Goal: Transaction & Acquisition: Book appointment/travel/reservation

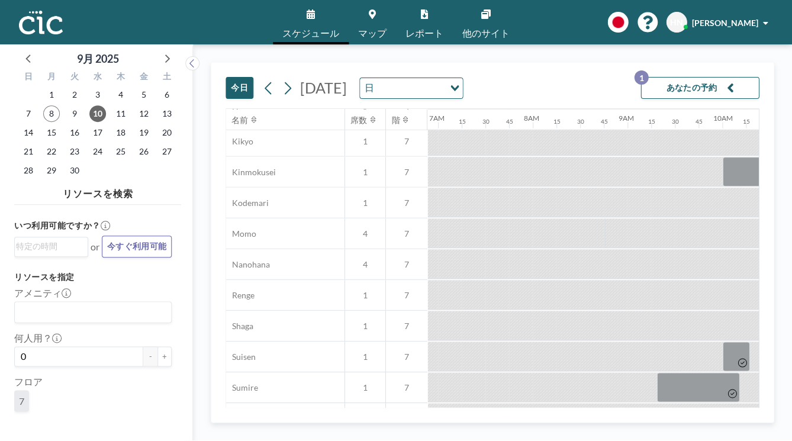
scroll to position [495, 653]
drag, startPoint x: 548, startPoint y: 303, endPoint x: 598, endPoint y: 301, distance: 49.7
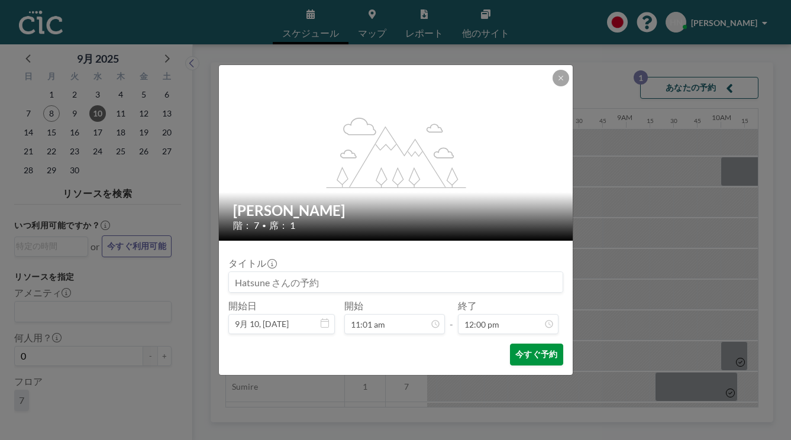
click at [510, 344] on button "今すぐ予約" at bounding box center [536, 355] width 53 height 22
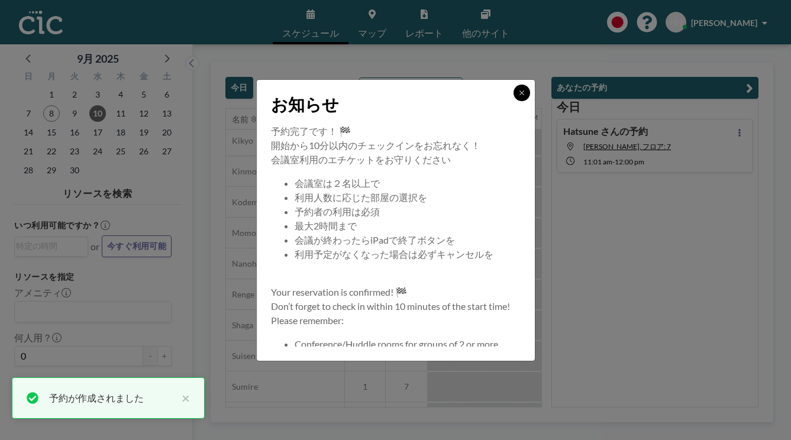
click at [514, 101] on button at bounding box center [522, 93] width 17 height 17
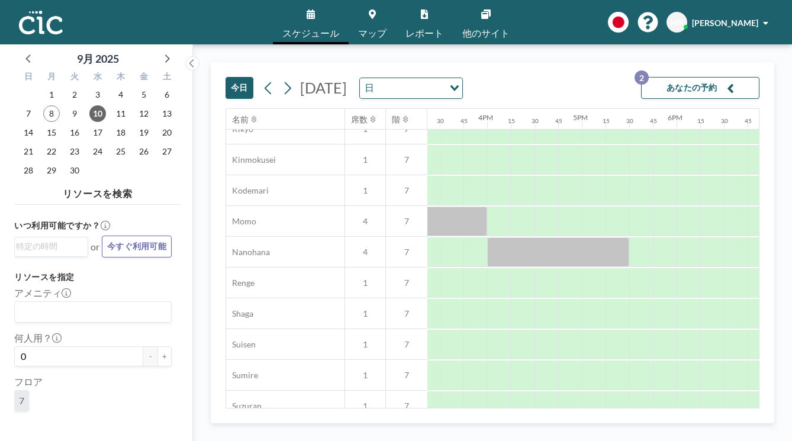
scroll to position [424, 1455]
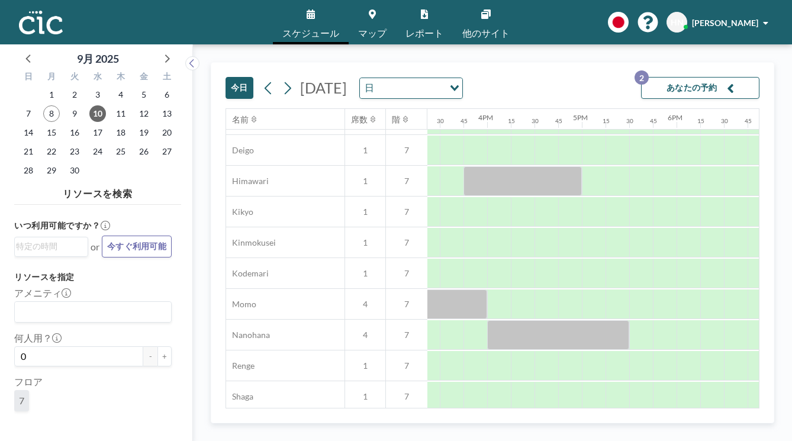
click at [692, 90] on button "あなたの予約 2" at bounding box center [700, 88] width 118 height 22
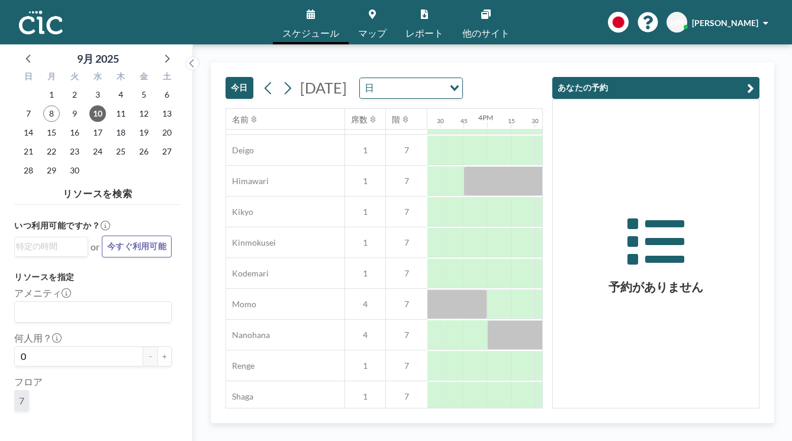
click at [619, 82] on button "あなたの予約" at bounding box center [655, 88] width 207 height 22
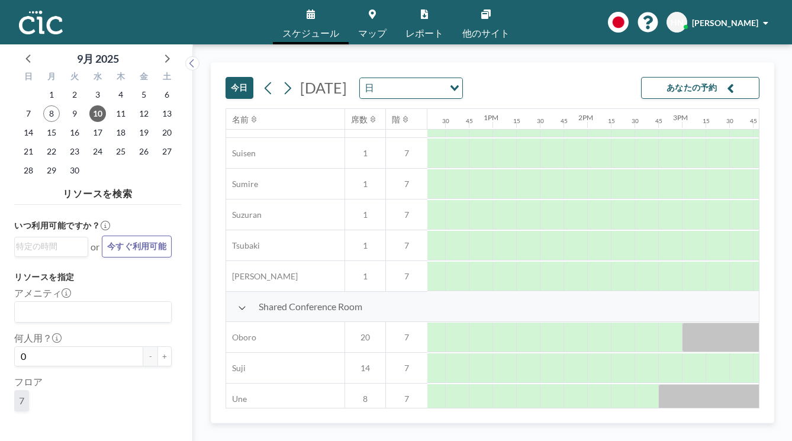
scroll to position [698, 1167]
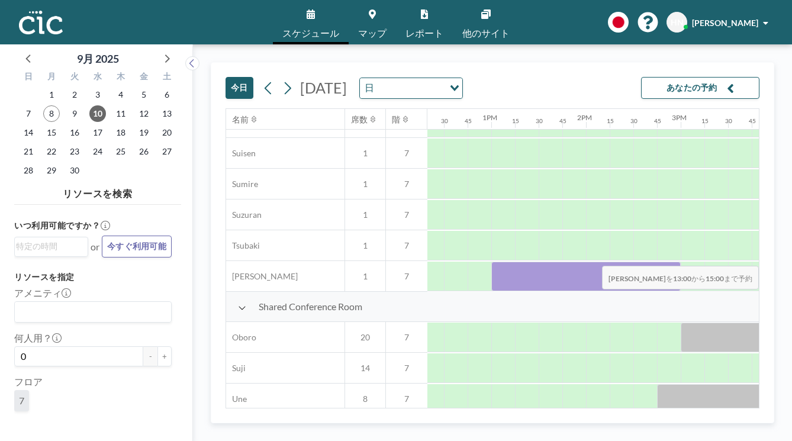
drag, startPoint x: 503, startPoint y: 280, endPoint x: 678, endPoint y: 258, distance: 176.6
click at [678, 258] on div "Phone Booth Ajisai 1 7 Asagao 1 7 Deigo 1 7 Himawari 1 7 Kikyo 1 7 Kinmokusei 1…" at bounding box center [295, 30] width 2473 height 522
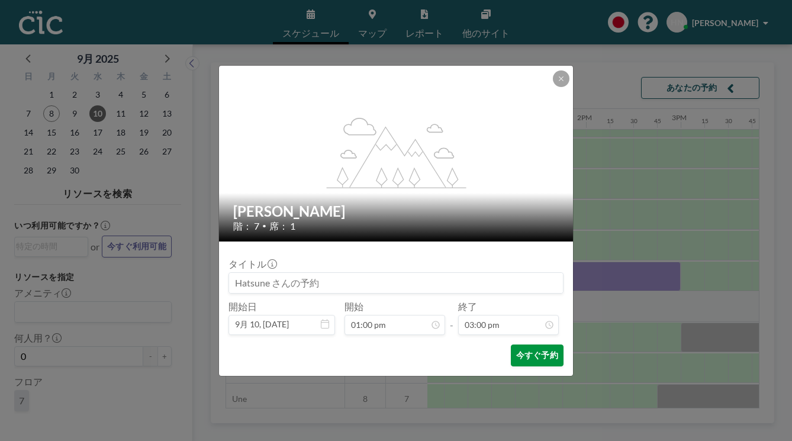
click at [541, 354] on button "今すぐ予約" at bounding box center [537, 355] width 53 height 22
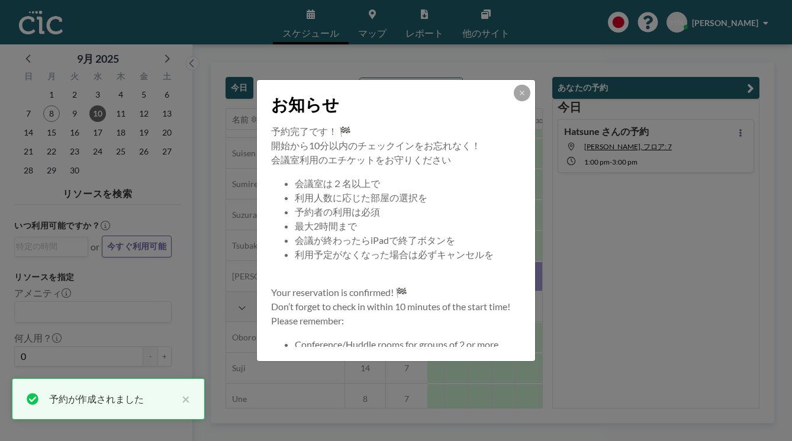
click at [747, 59] on div "お知らせ 予約完了です！ 🏁 開始から10分以内のチェックインをお忘れなく！ 会議室利用のエチケットをお守りください 会議室は２名以上で 利用人数に応じた部屋…" at bounding box center [396, 220] width 792 height 441
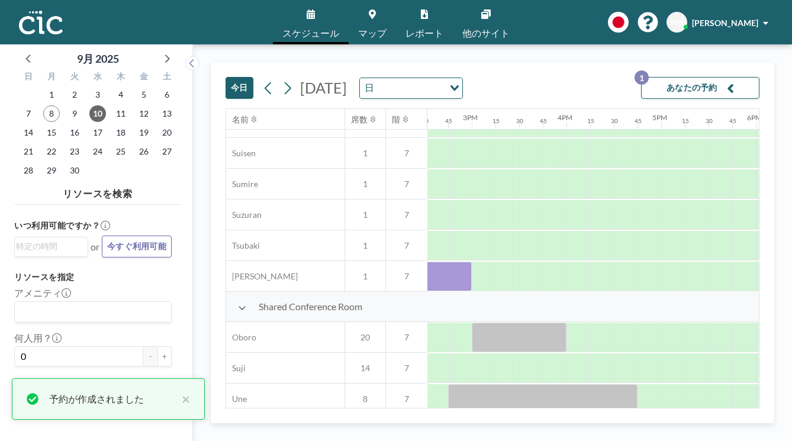
scroll to position [698, 1388]
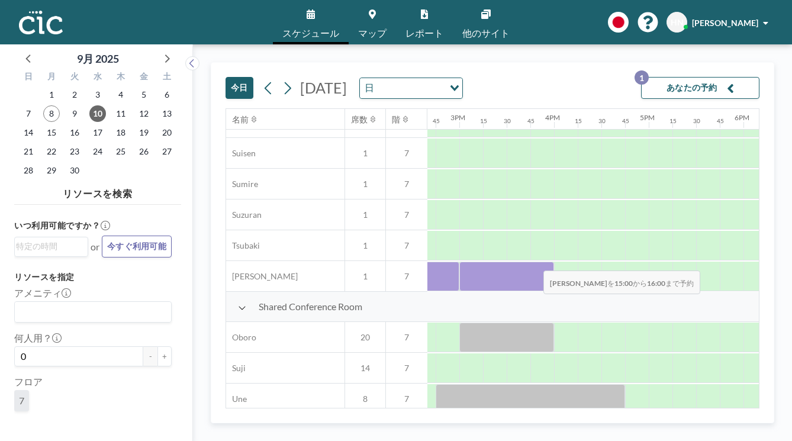
drag, startPoint x: 469, startPoint y: 270, endPoint x: 536, endPoint y: 263, distance: 67.2
click at [536, 263] on div at bounding box center [506, 276] width 95 height 30
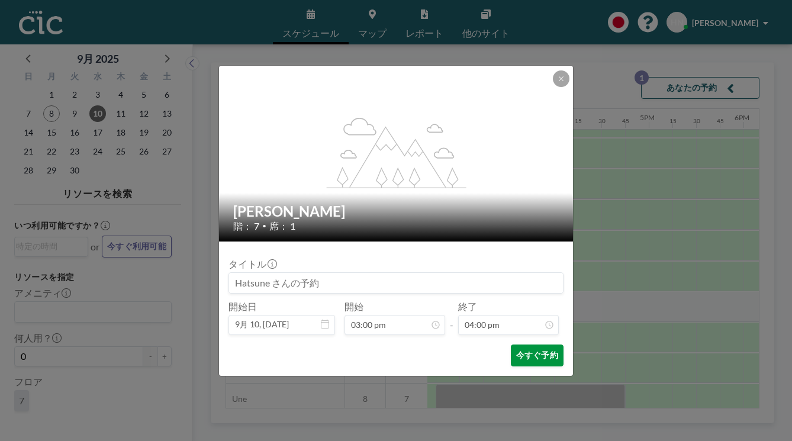
scroll to position [1348, 0]
click at [543, 360] on button "今すぐ予約" at bounding box center [537, 355] width 53 height 22
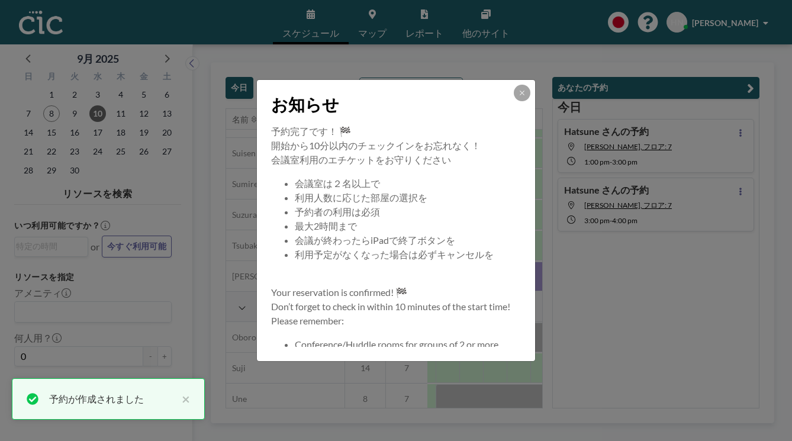
click at [543, 60] on div "お知らせ 予約完了です！ 🏁 開始から10分以内のチェックインをお忘れなく！ 会議室利用のエチケットをお守りください 会議室は２名以上で 利用人数に応じた部屋…" at bounding box center [396, 220] width 792 height 441
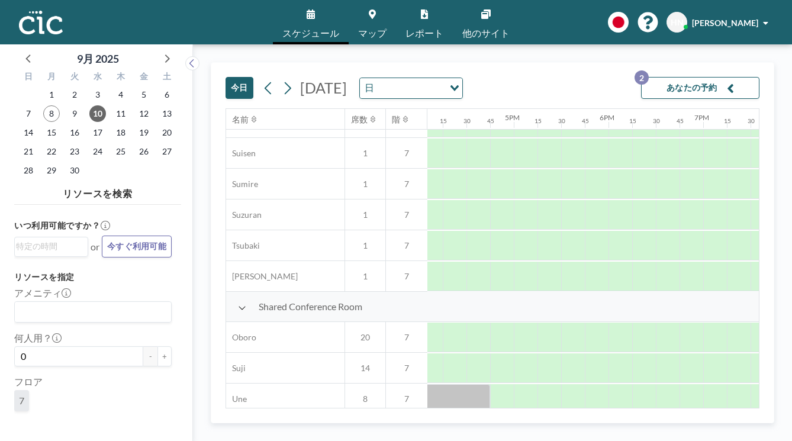
scroll to position [698, 1521]
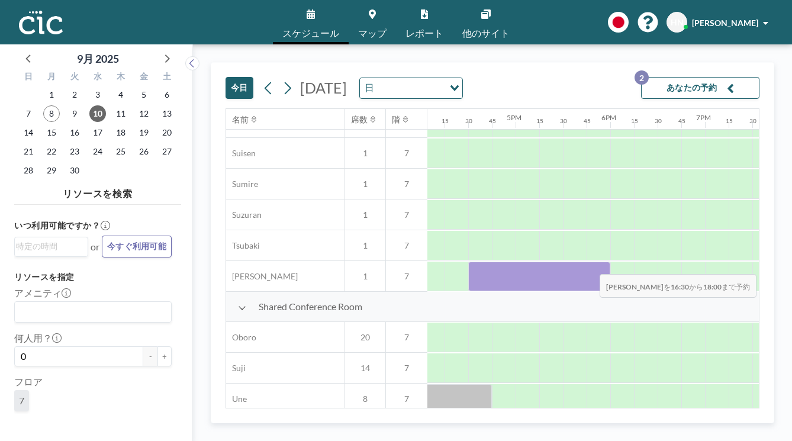
drag, startPoint x: 476, startPoint y: 275, endPoint x: 595, endPoint y: 266, distance: 119.8
click at [595, 266] on div at bounding box center [539, 276] width 142 height 30
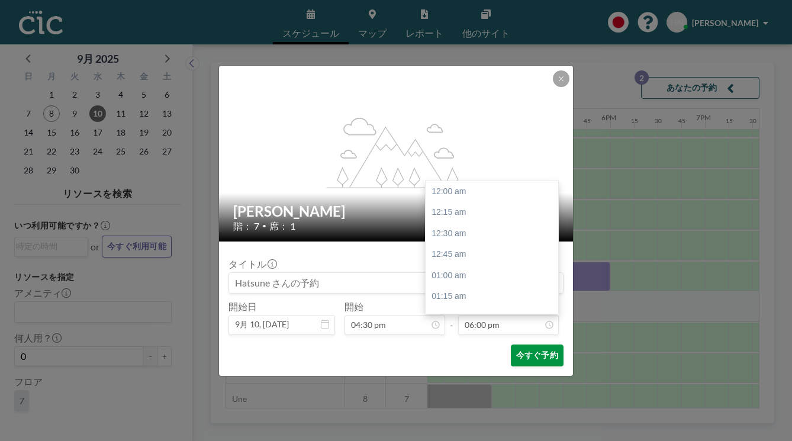
scroll to position [1516, 0]
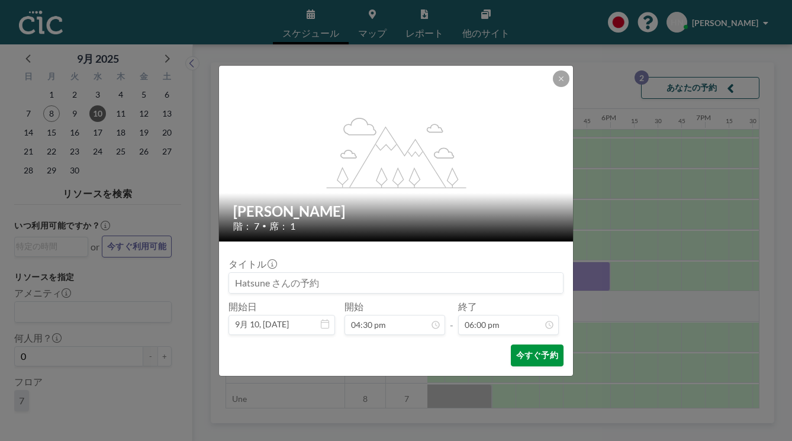
click at [525, 356] on button "今すぐ予約" at bounding box center [537, 355] width 53 height 22
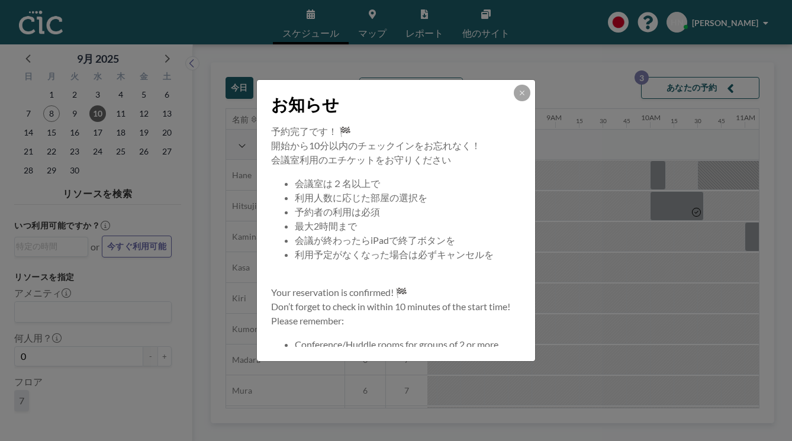
scroll to position [0, 734]
